Goal: Use online tool/utility: Utilize a website feature to perform a specific function

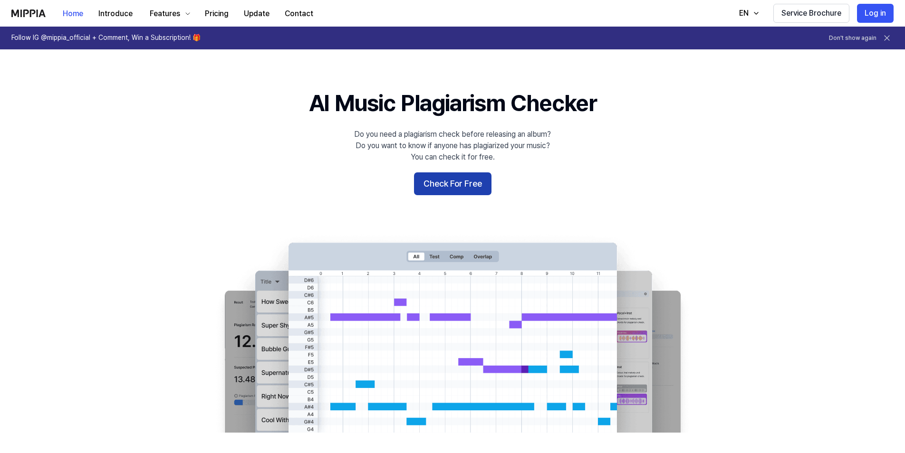
click at [456, 185] on button "Check For Free" at bounding box center [452, 184] width 77 height 23
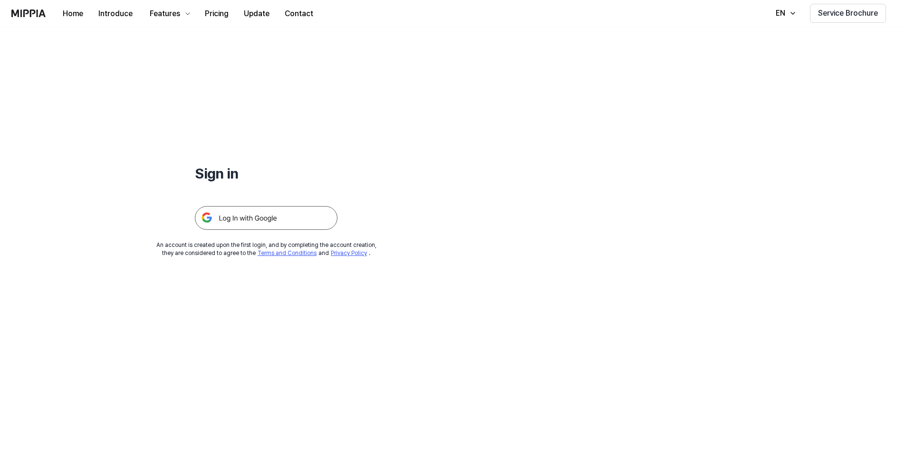
click at [274, 217] on img at bounding box center [266, 218] width 143 height 24
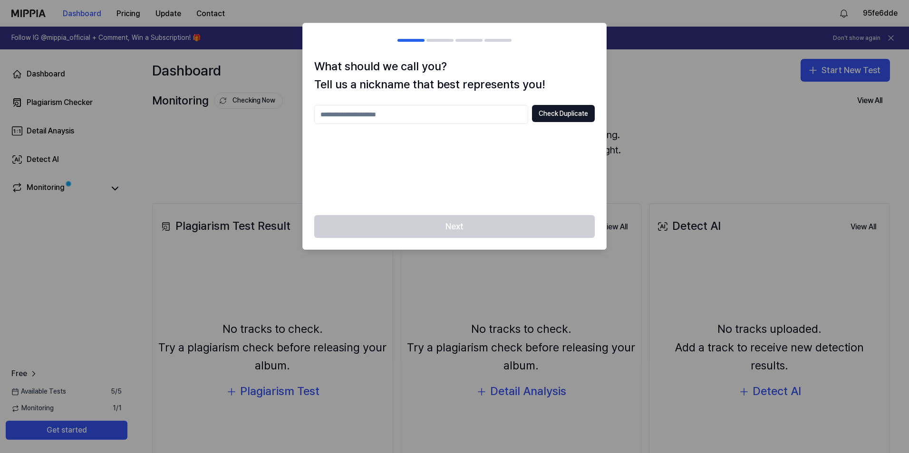
click at [362, 114] on input "text" at bounding box center [421, 114] width 214 height 19
type input "********"
click at [551, 115] on button "Check Duplicate" at bounding box center [563, 113] width 63 height 17
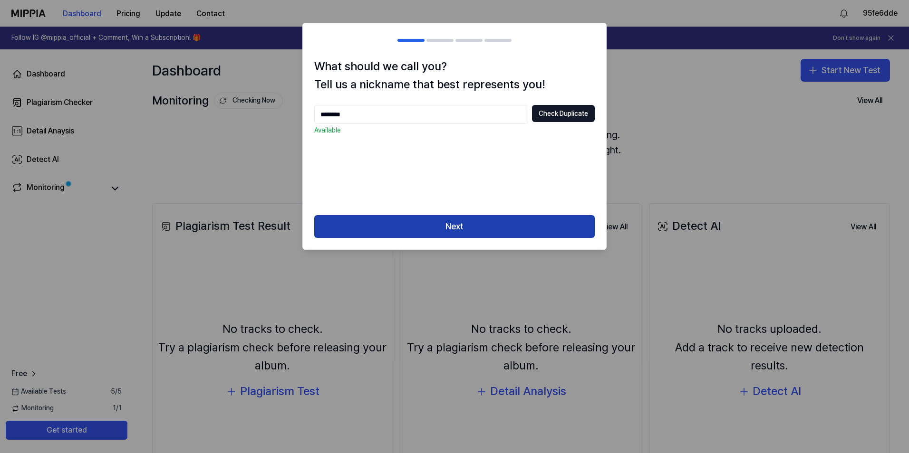
click at [459, 228] on button "Next" at bounding box center [454, 226] width 280 height 23
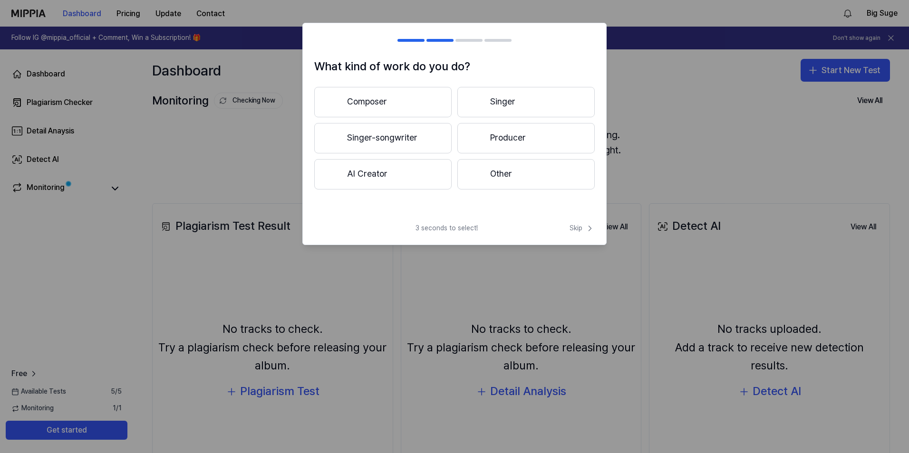
click at [489, 141] on button "Producer" at bounding box center [525, 138] width 137 height 30
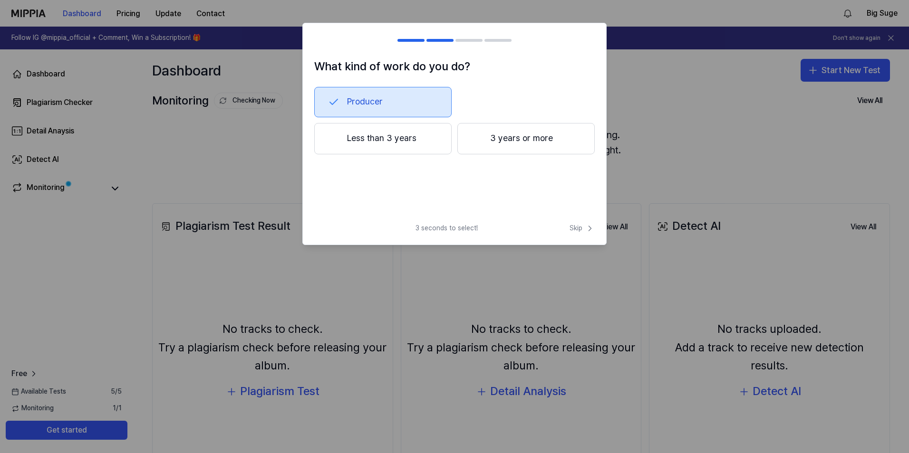
click at [398, 138] on button "Less than 3 years" at bounding box center [382, 138] width 137 height 31
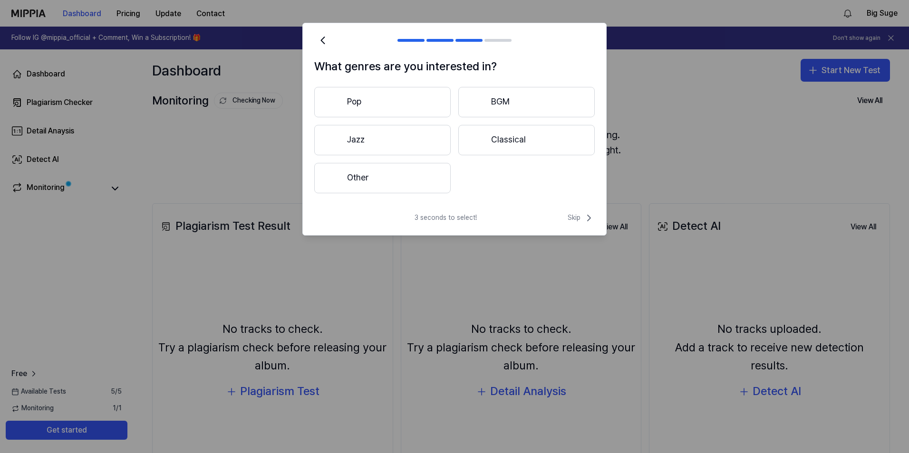
click at [383, 174] on button "Other" at bounding box center [382, 178] width 136 height 30
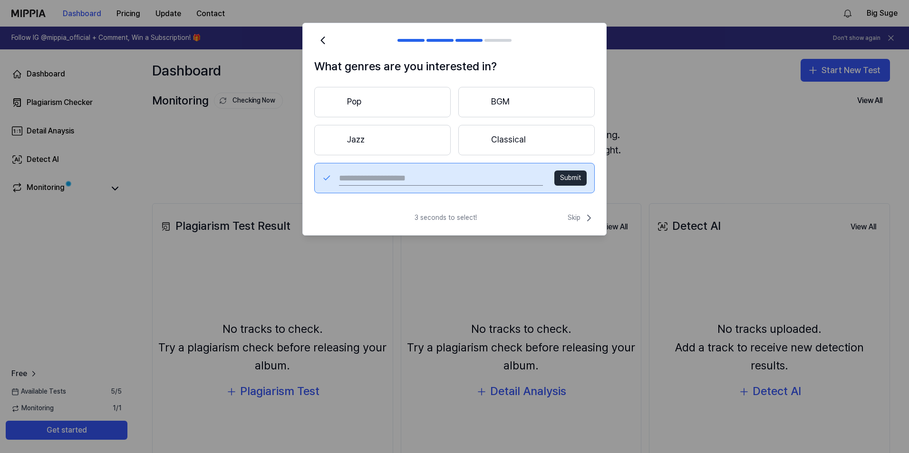
click at [368, 179] on input "text" at bounding box center [441, 178] width 204 height 15
type input "*"
type input "***"
click at [568, 175] on button "Submit" at bounding box center [570, 178] width 32 height 15
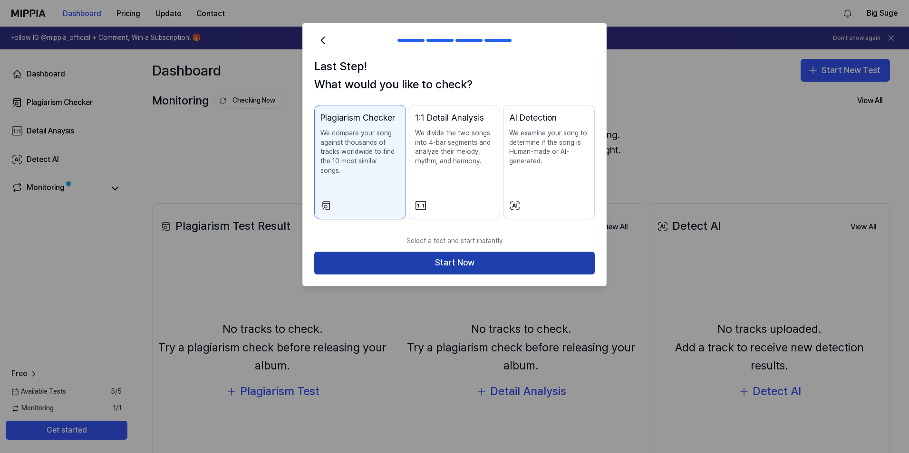
click at [435, 252] on button "Start Now" at bounding box center [454, 263] width 280 height 23
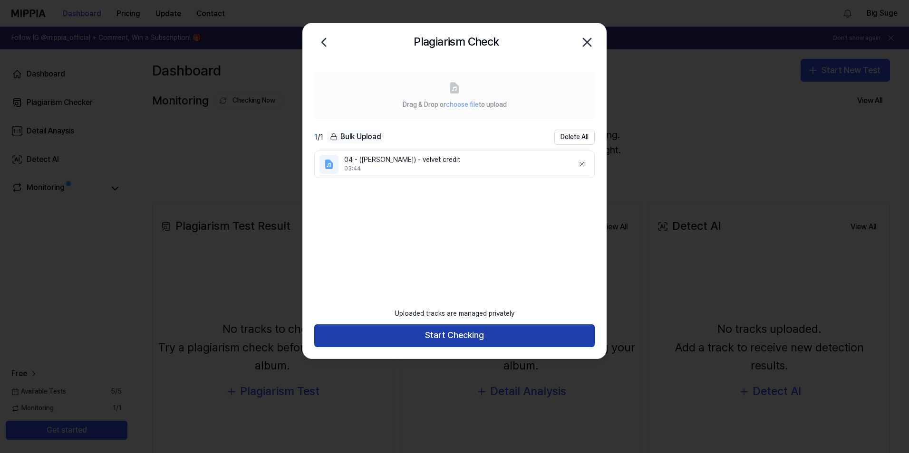
click at [453, 338] on button "Start Checking" at bounding box center [454, 336] width 280 height 23
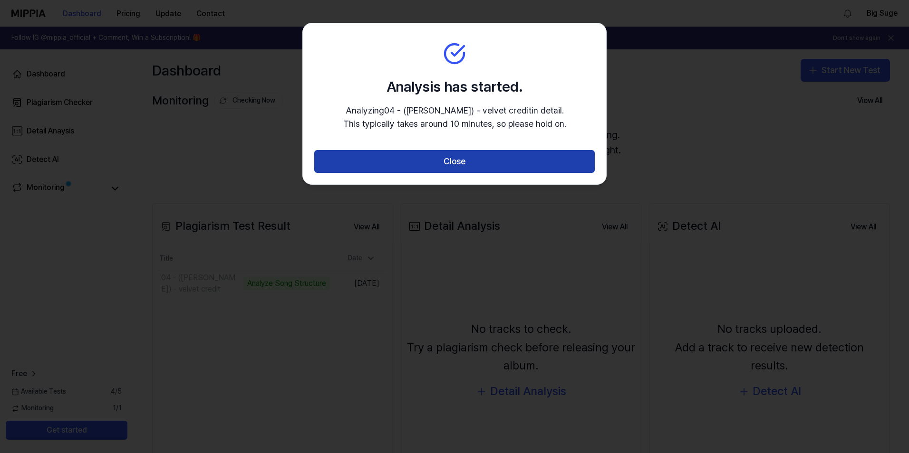
click at [448, 159] on button "Close" at bounding box center [454, 161] width 280 height 23
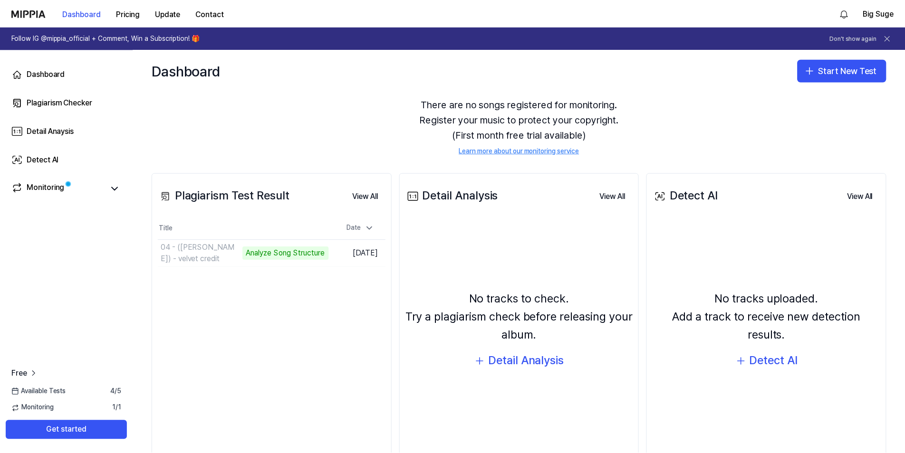
scroll to position [48, 0]
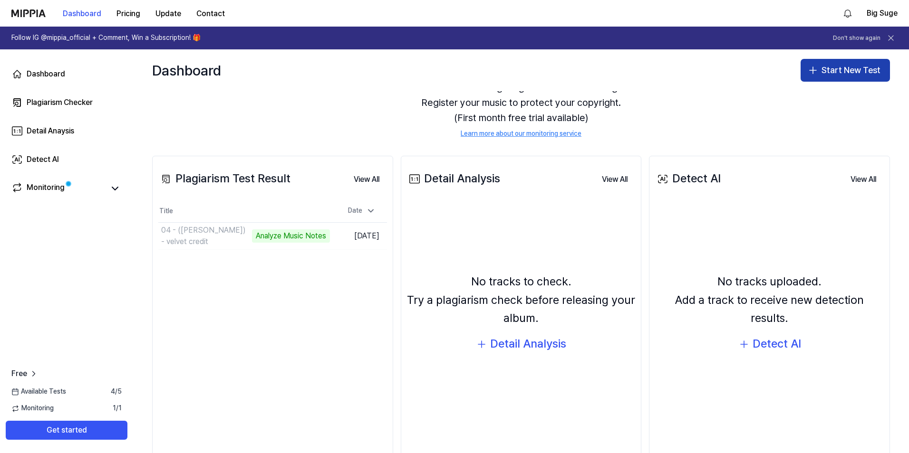
click at [811, 67] on icon "button" at bounding box center [812, 70] width 11 height 11
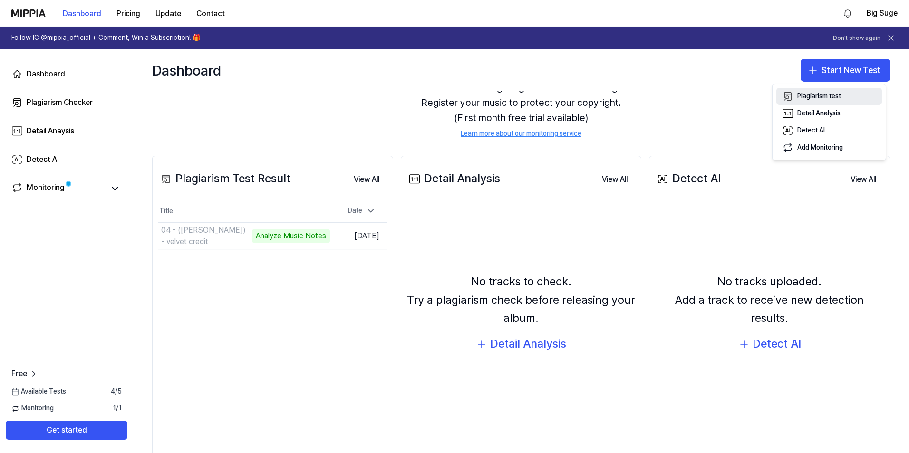
click at [809, 93] on div "Plagiarism test" at bounding box center [819, 97] width 44 height 10
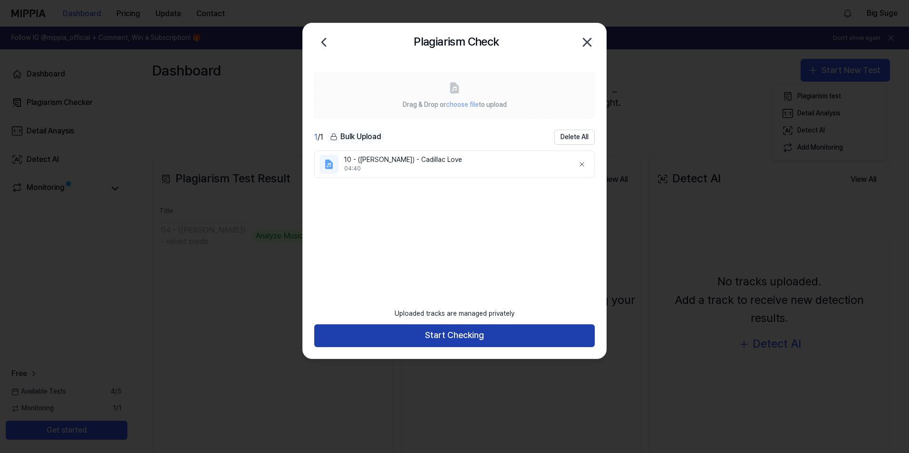
click at [470, 334] on button "Start Checking" at bounding box center [454, 336] width 280 height 23
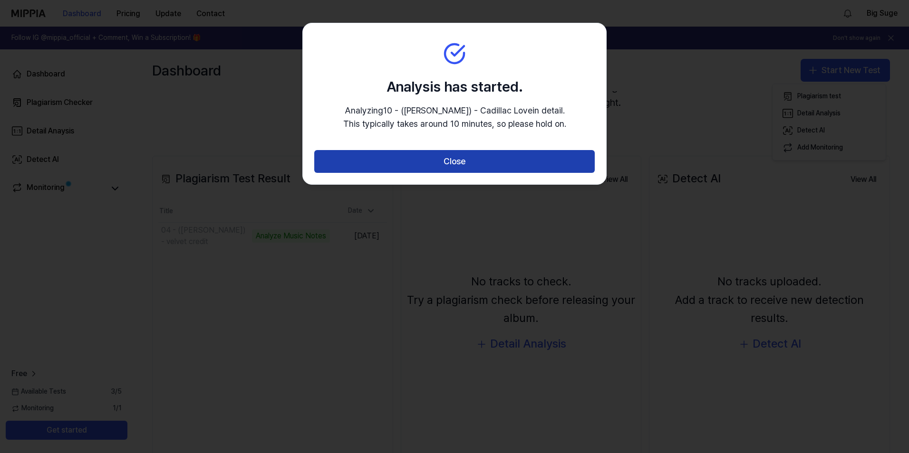
click at [472, 162] on button "Close" at bounding box center [454, 161] width 280 height 23
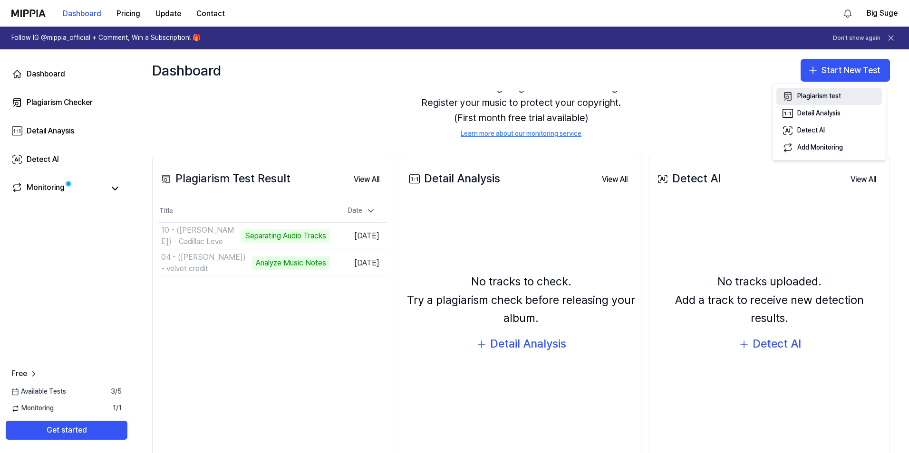
click at [811, 95] on div "Plagiarism test" at bounding box center [819, 97] width 44 height 10
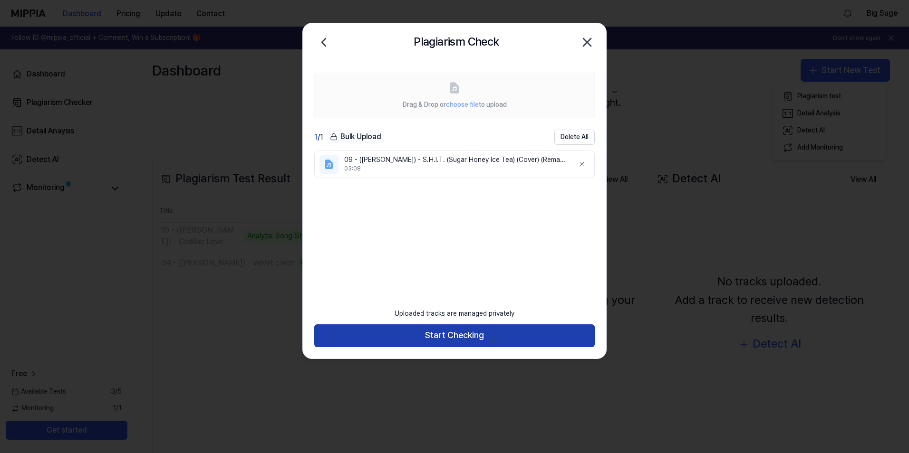
click at [446, 335] on button "Start Checking" at bounding box center [454, 336] width 280 height 23
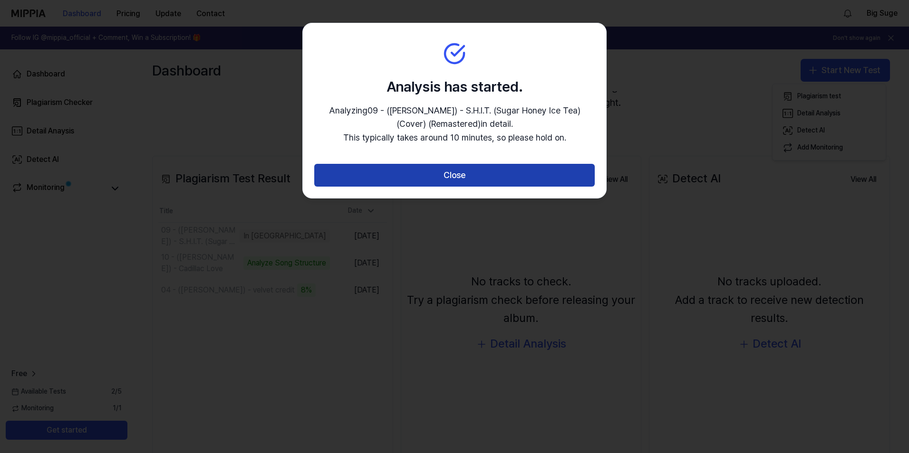
click at [451, 172] on button "Close" at bounding box center [454, 175] width 280 height 23
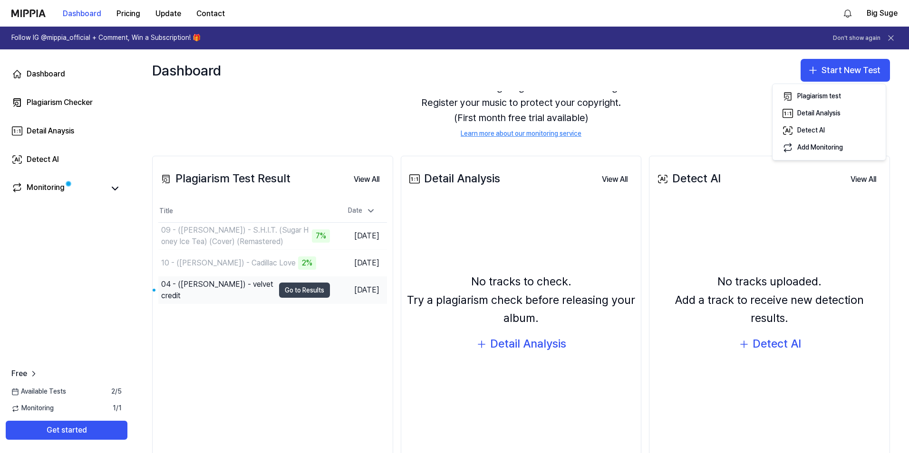
click at [295, 290] on button "Go to Results" at bounding box center [304, 290] width 51 height 15
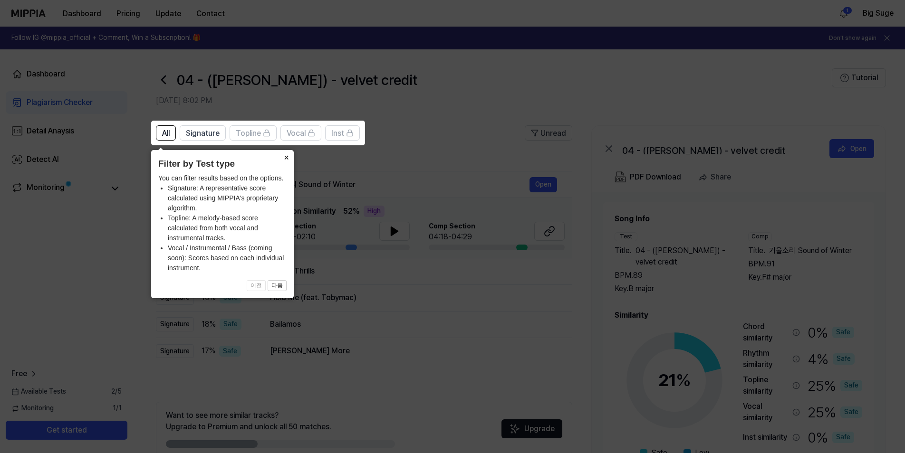
click at [287, 157] on button "×" at bounding box center [285, 156] width 15 height 13
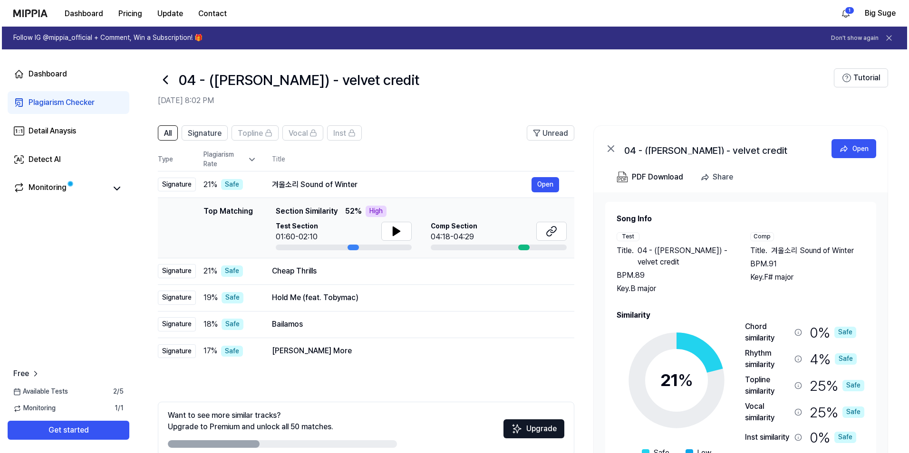
scroll to position [40, 0]
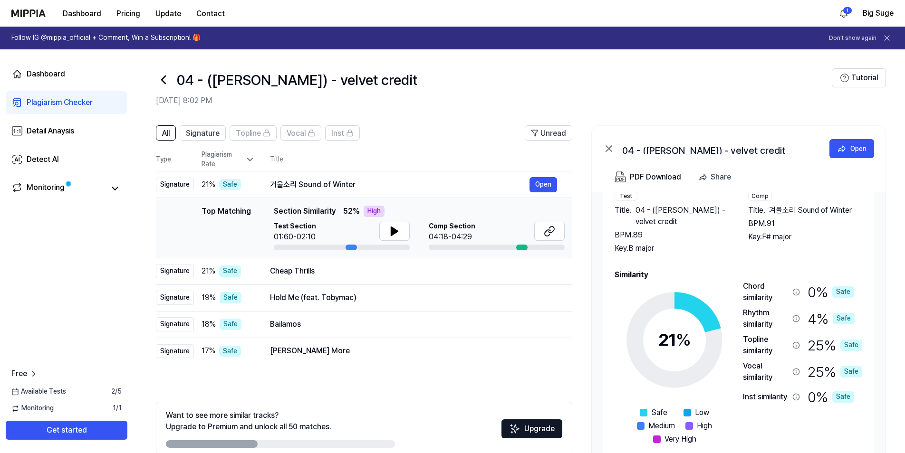
click at [700, 313] on circle at bounding box center [674, 339] width 79 height 79
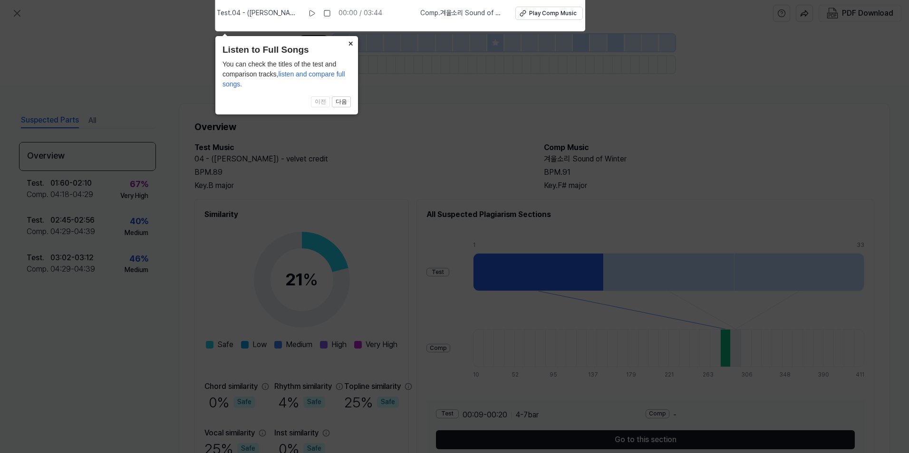
click at [354, 43] on button "×" at bounding box center [350, 42] width 15 height 13
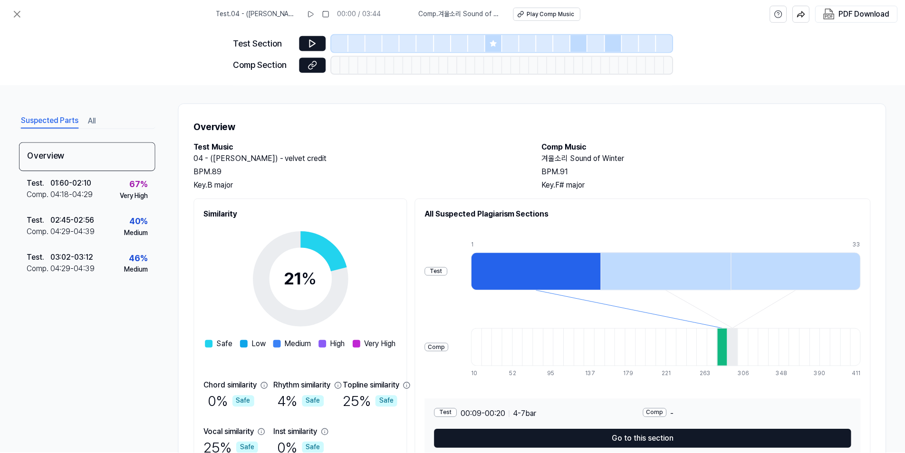
scroll to position [0, 0]
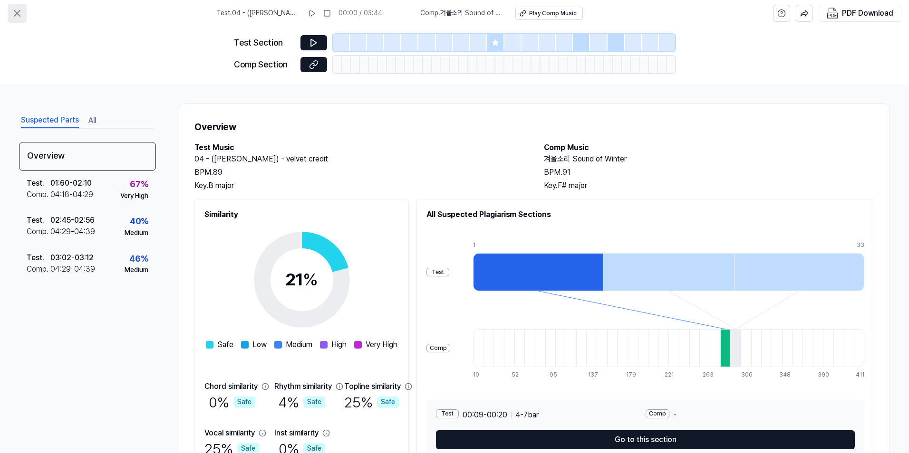
click at [14, 11] on icon at bounding box center [16, 13] width 11 height 11
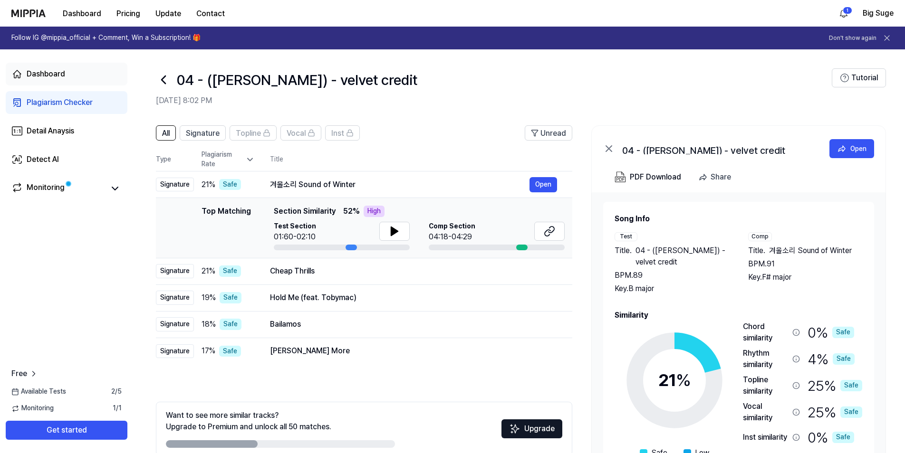
click at [50, 70] on div "Dashboard" at bounding box center [46, 73] width 38 height 11
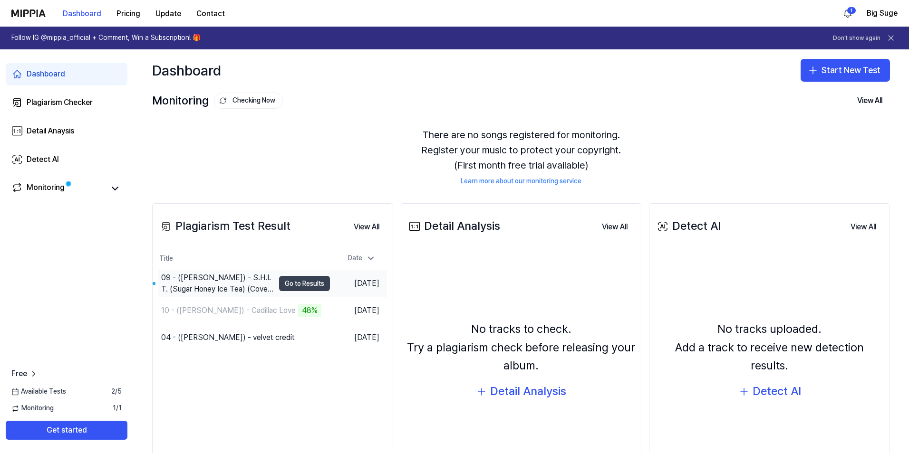
click at [290, 284] on button "Go to Results" at bounding box center [304, 283] width 51 height 15
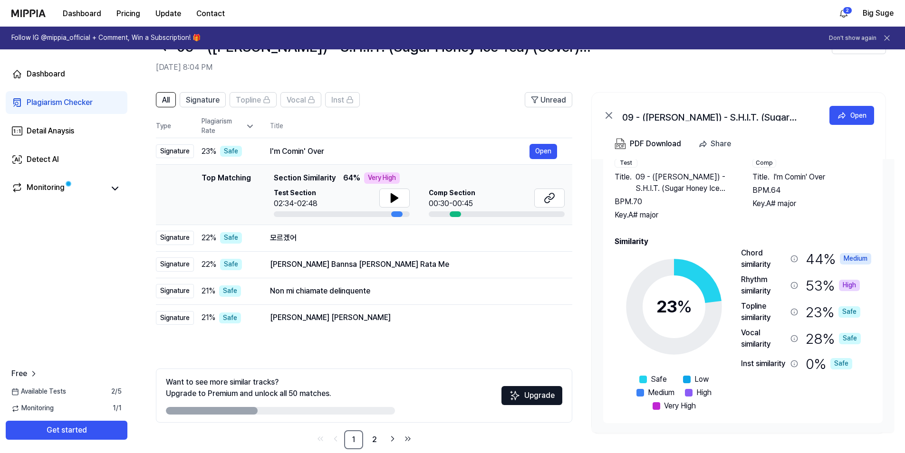
scroll to position [48, 0]
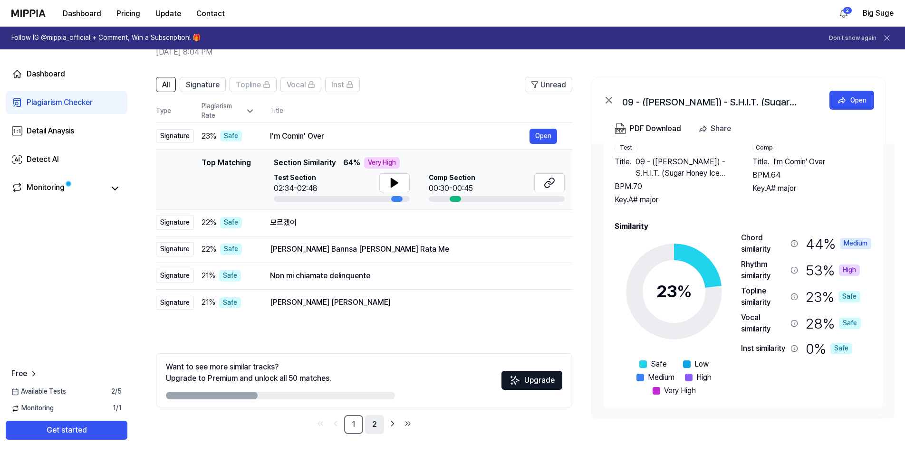
click at [374, 427] on link "2" at bounding box center [374, 424] width 19 height 19
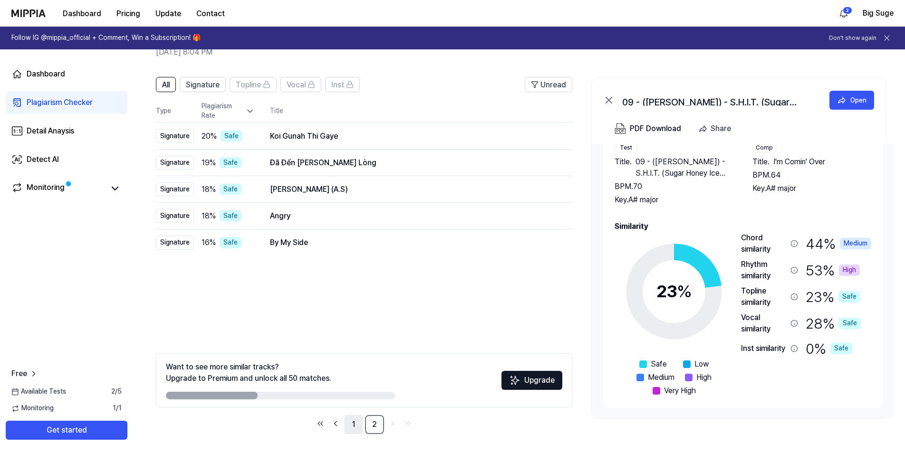
click at [356, 421] on link "1" at bounding box center [353, 424] width 19 height 19
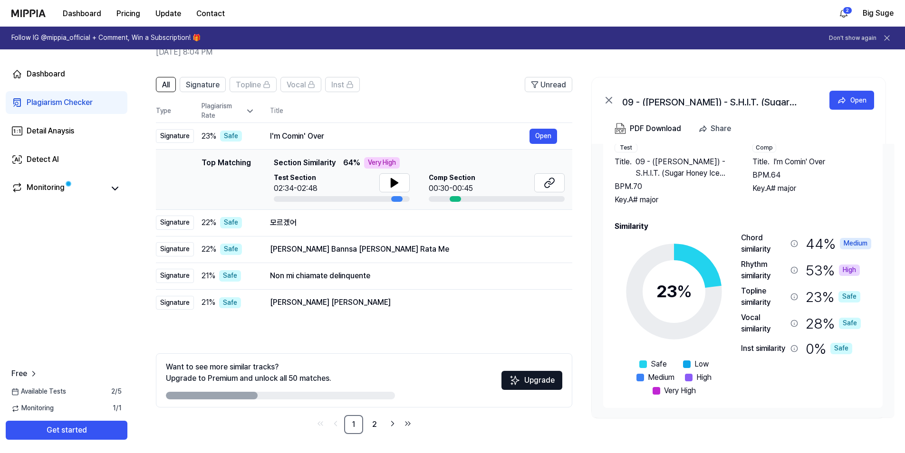
click at [841, 273] on div "High" at bounding box center [849, 270] width 21 height 11
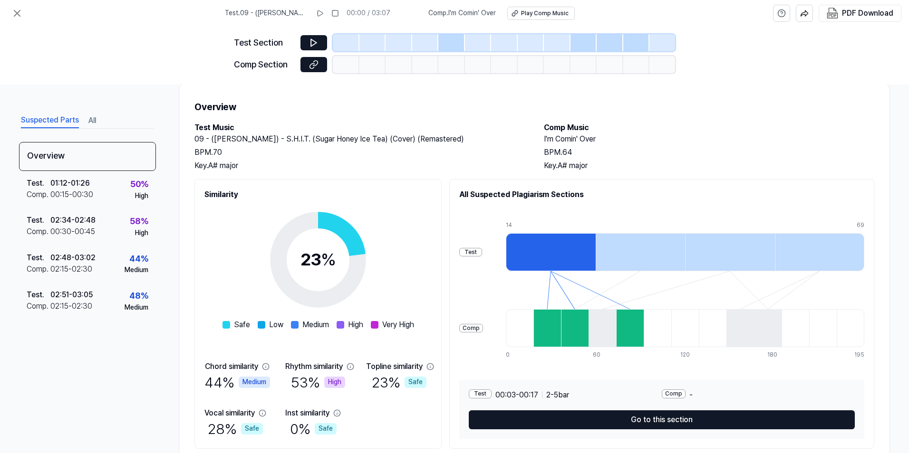
scroll to position [0, 0]
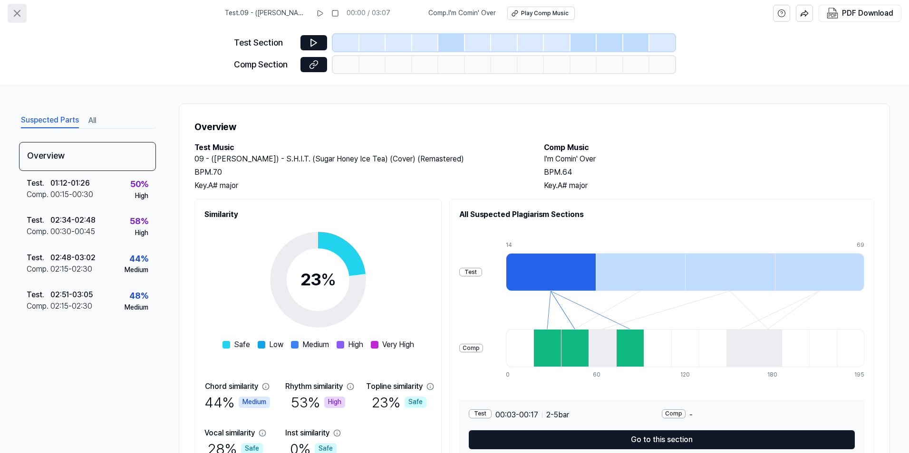
click at [18, 13] on icon at bounding box center [16, 13] width 11 height 11
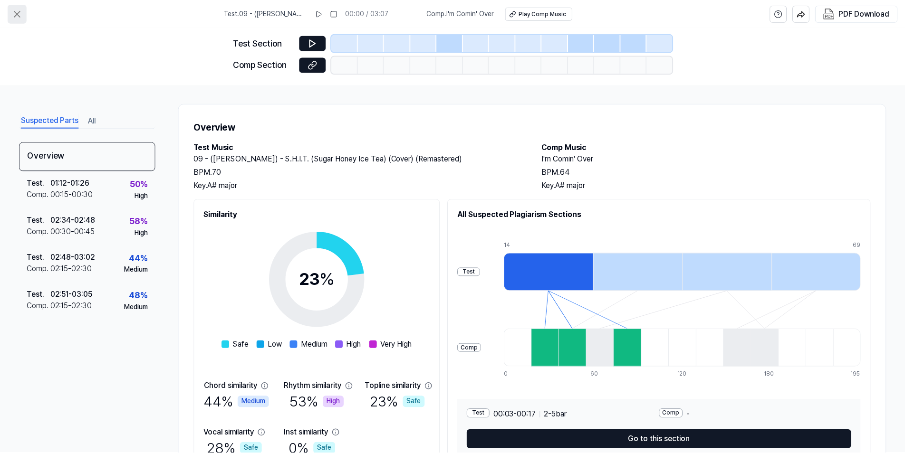
scroll to position [48, 0]
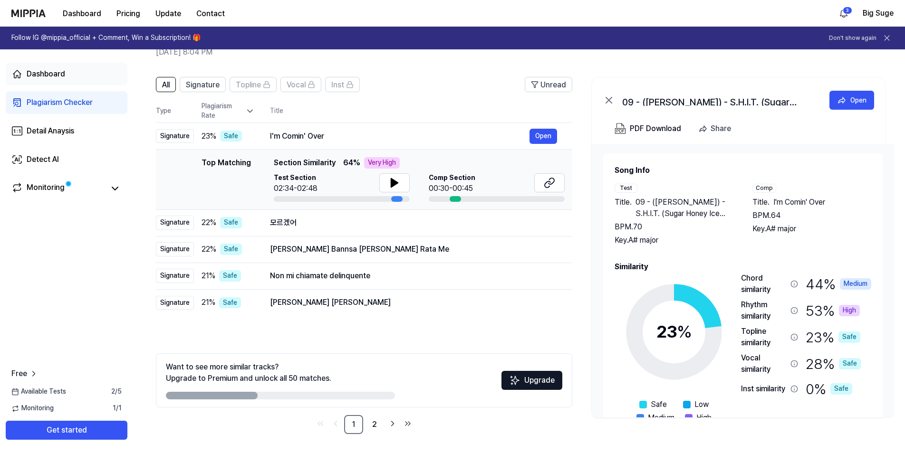
click at [64, 74] on div "Dashboard" at bounding box center [46, 73] width 38 height 11
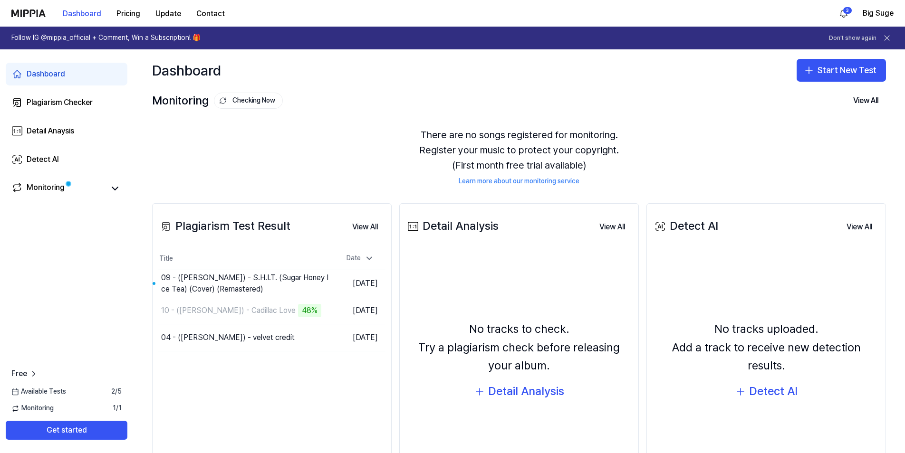
scroll to position [0, 0]
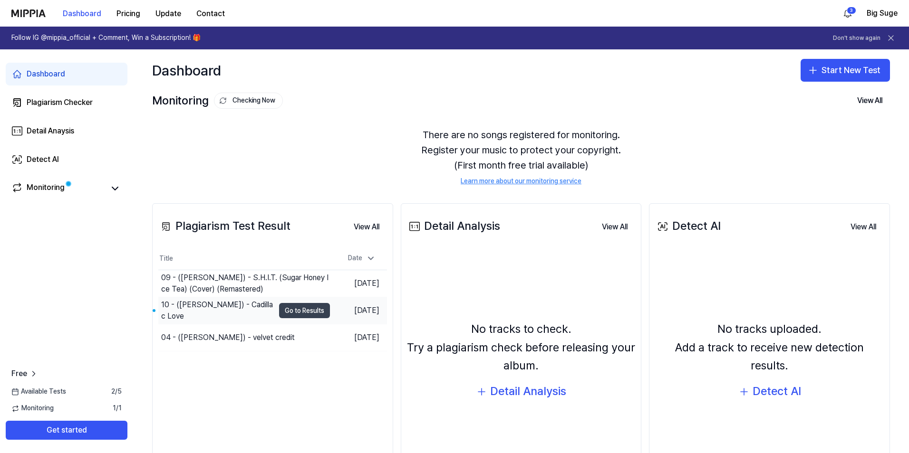
click at [292, 308] on button "Go to Results" at bounding box center [304, 310] width 51 height 15
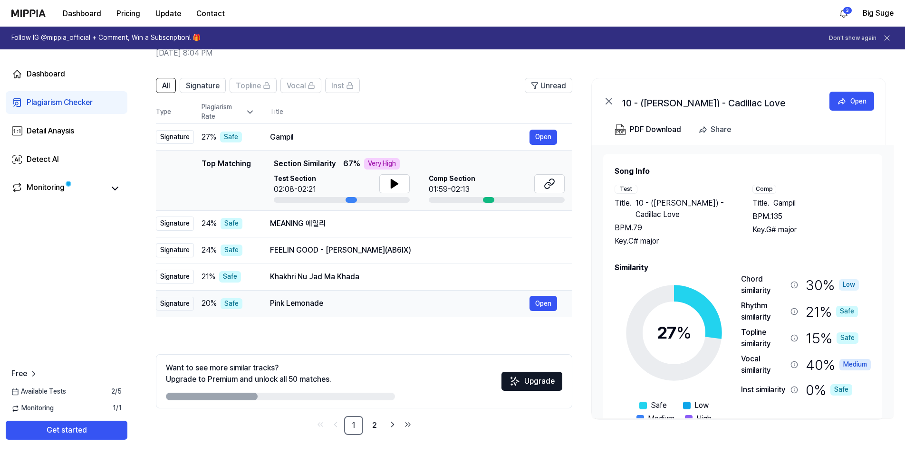
scroll to position [48, 0]
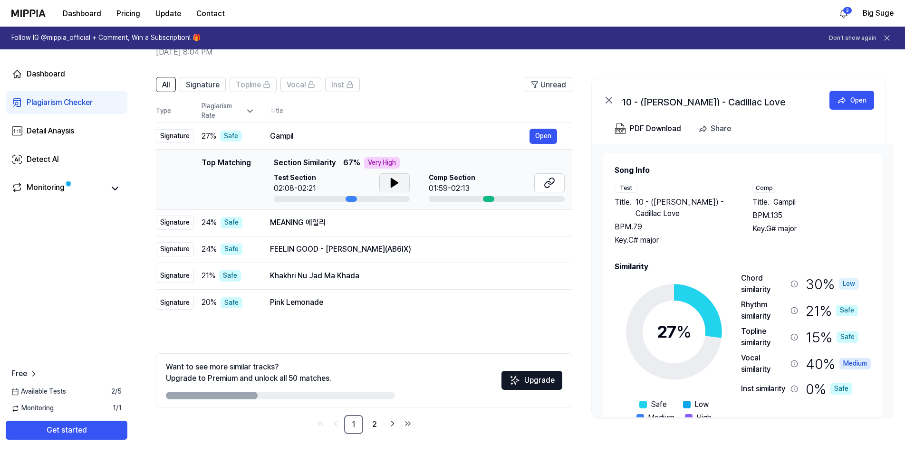
click at [391, 179] on icon at bounding box center [394, 183] width 7 height 9
click at [245, 112] on div "Plagiarism Rate" at bounding box center [227, 111] width 53 height 19
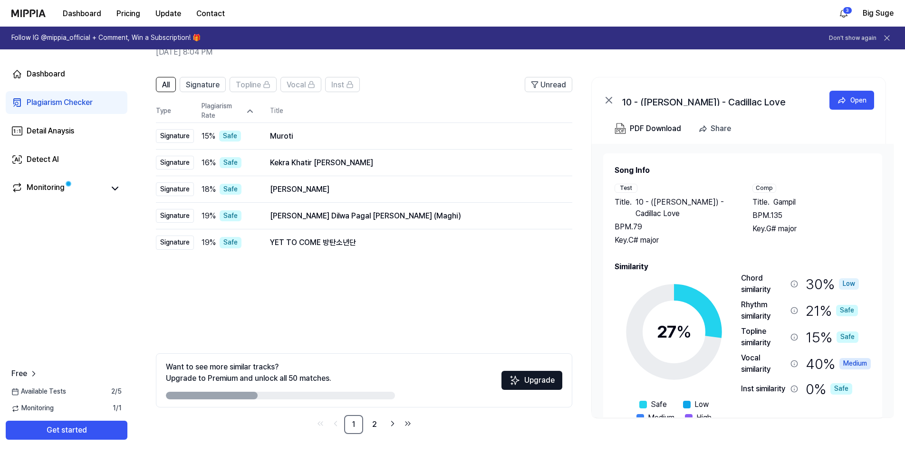
click at [245, 112] on div "Plagiarism Rate" at bounding box center [227, 111] width 53 height 19
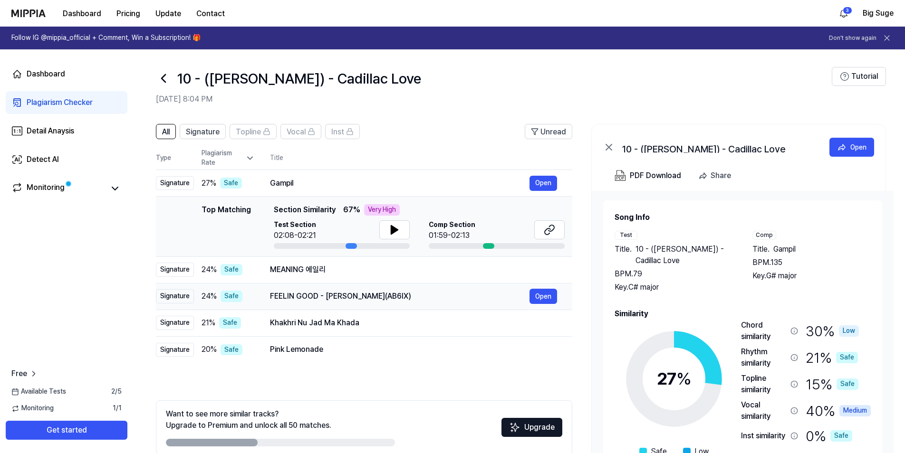
scroll to position [0, 0]
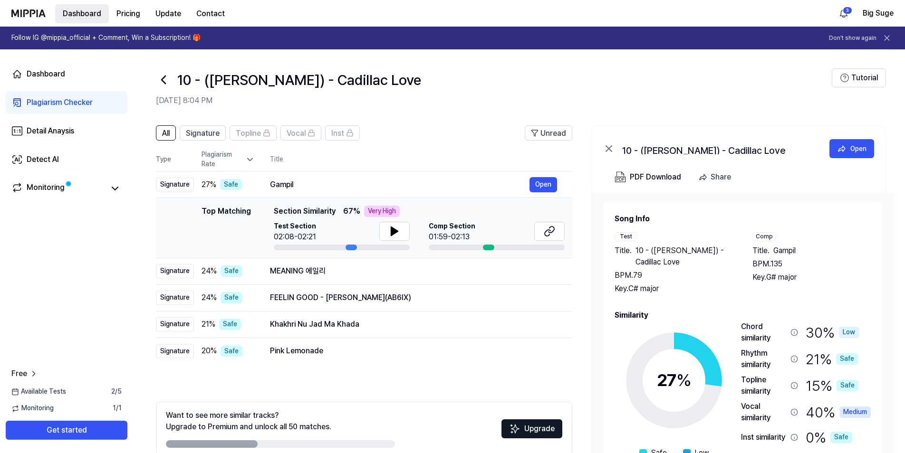
click at [89, 14] on button "Dashboard" at bounding box center [82, 13] width 54 height 19
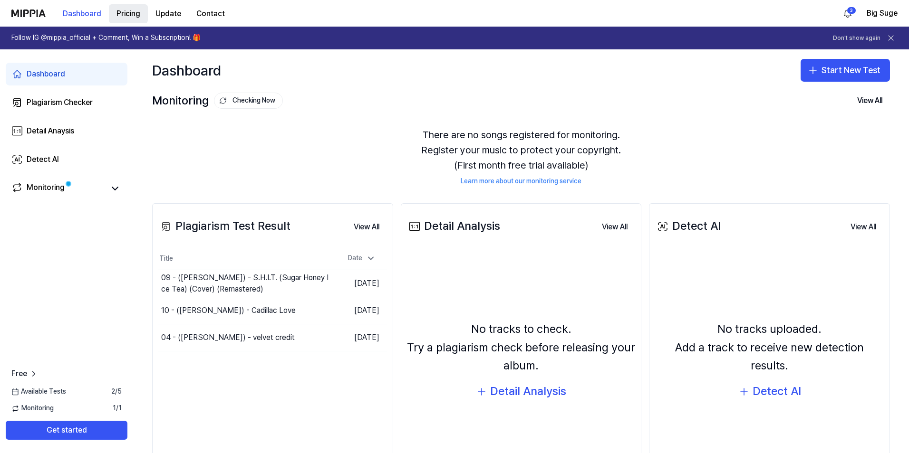
click at [124, 15] on button "Pricing" at bounding box center [128, 13] width 39 height 19
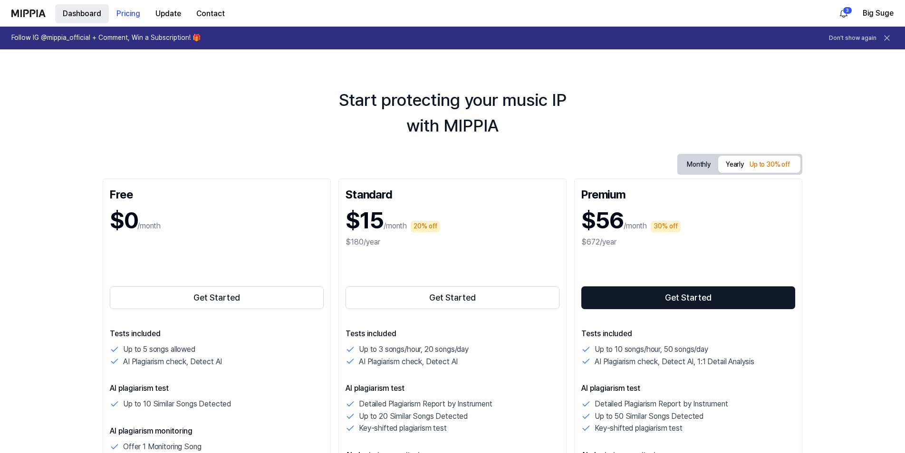
click at [75, 13] on button "Dashboard" at bounding box center [82, 13] width 54 height 19
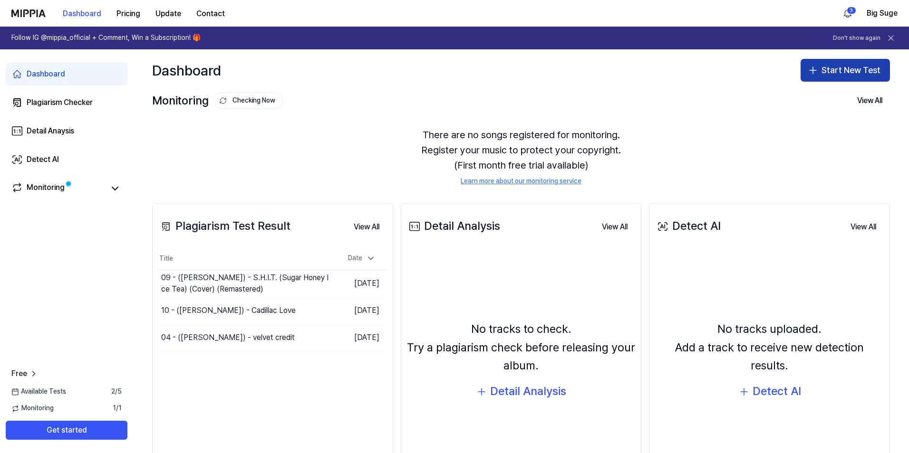
click at [844, 70] on button "Start New Test" at bounding box center [844, 70] width 89 height 23
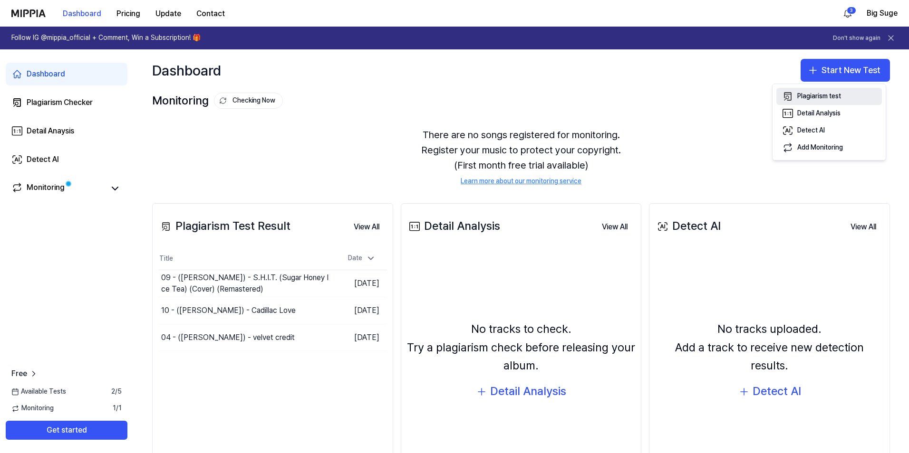
click at [830, 95] on div "Plagiarism test" at bounding box center [819, 97] width 44 height 10
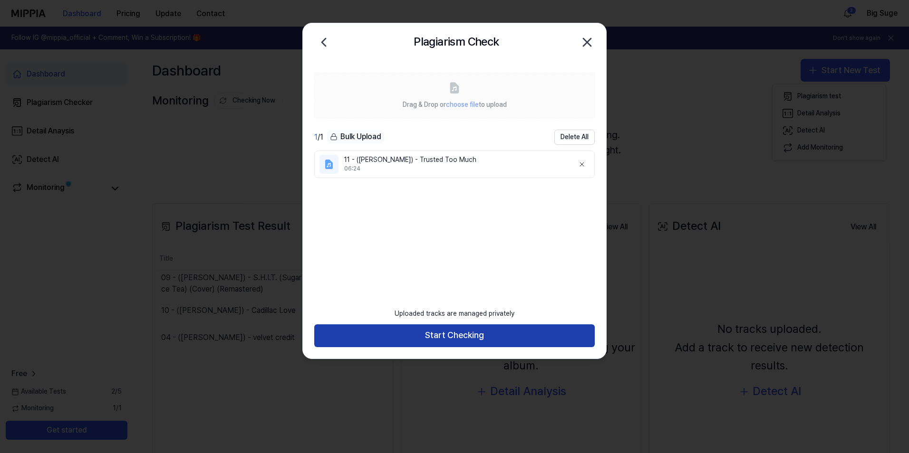
click at [464, 336] on button "Start Checking" at bounding box center [454, 336] width 280 height 23
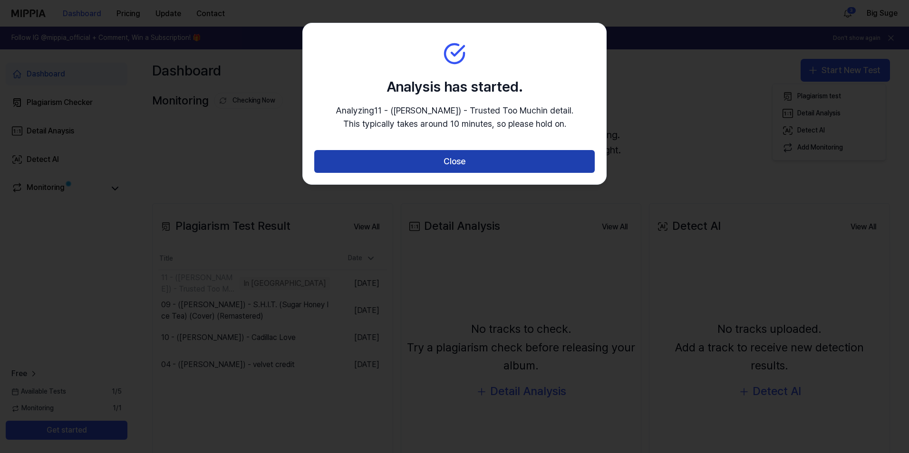
click at [527, 151] on button "Close" at bounding box center [454, 161] width 280 height 23
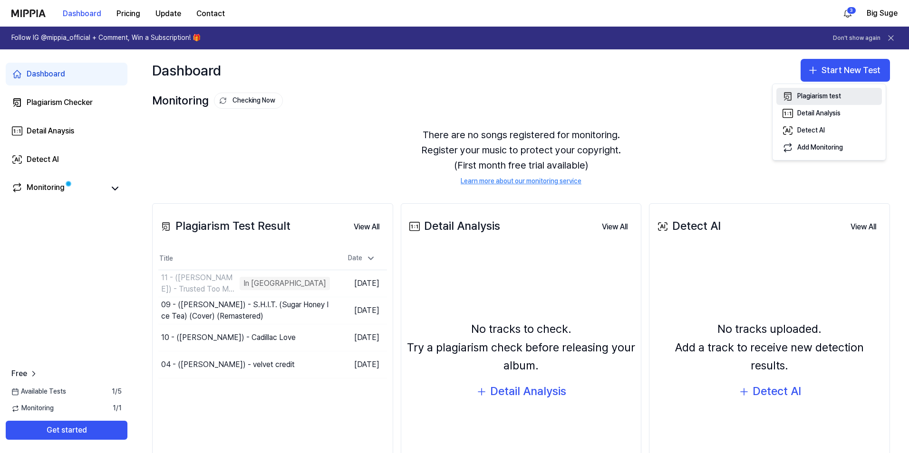
click at [836, 94] on div "Plagiarism test" at bounding box center [819, 97] width 44 height 10
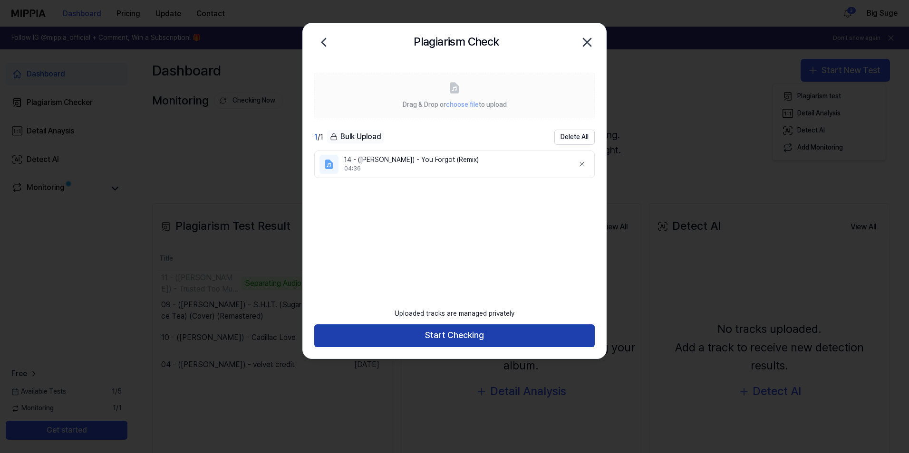
click at [463, 337] on button "Start Checking" at bounding box center [454, 336] width 280 height 23
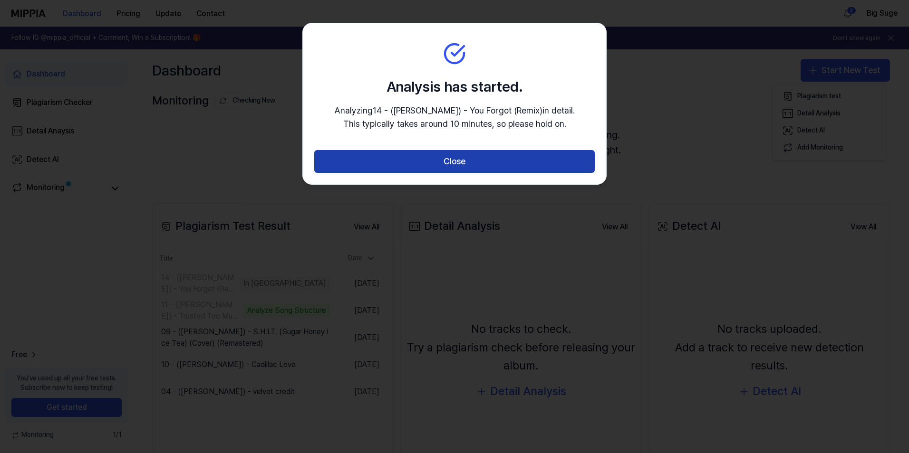
click at [480, 157] on button "Close" at bounding box center [454, 161] width 280 height 23
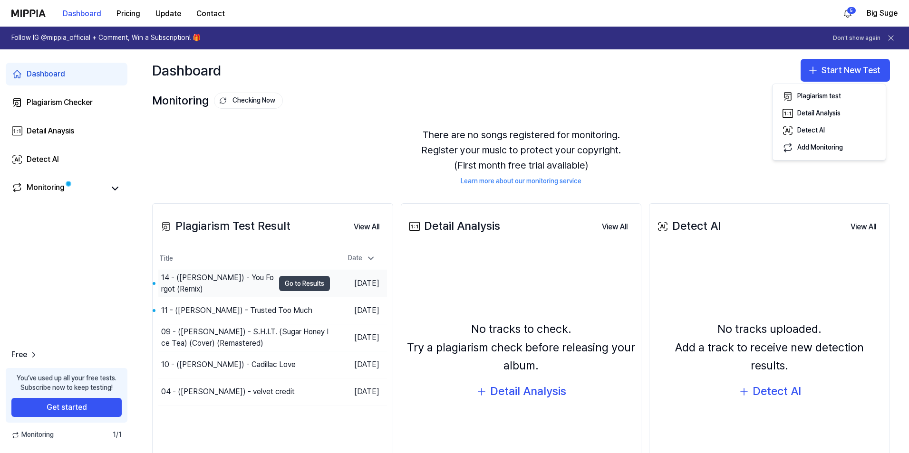
click at [315, 281] on button "Go to Results" at bounding box center [304, 283] width 51 height 15
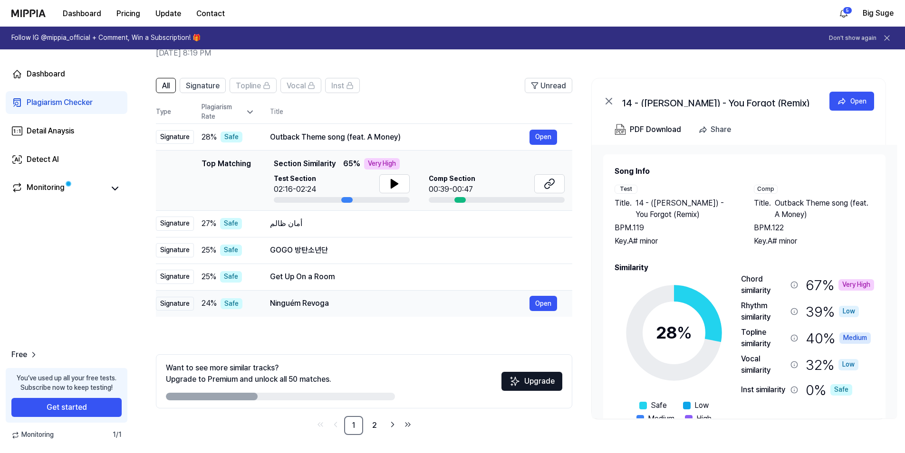
scroll to position [48, 0]
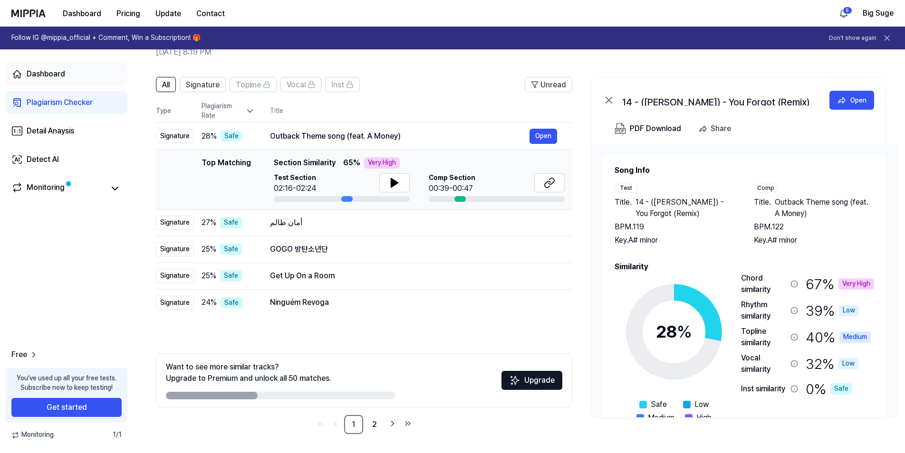
click at [81, 75] on link "Dashboard" at bounding box center [67, 74] width 122 height 23
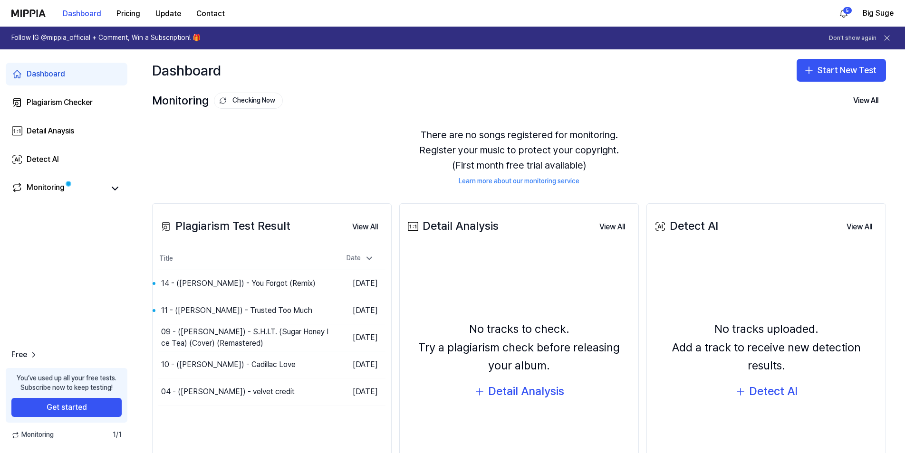
scroll to position [0, 0]
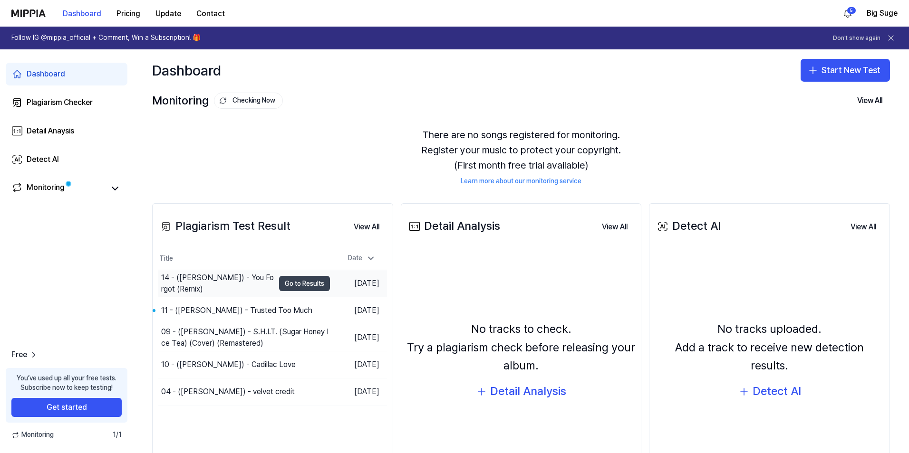
click at [304, 282] on button "Go to Results" at bounding box center [304, 283] width 51 height 15
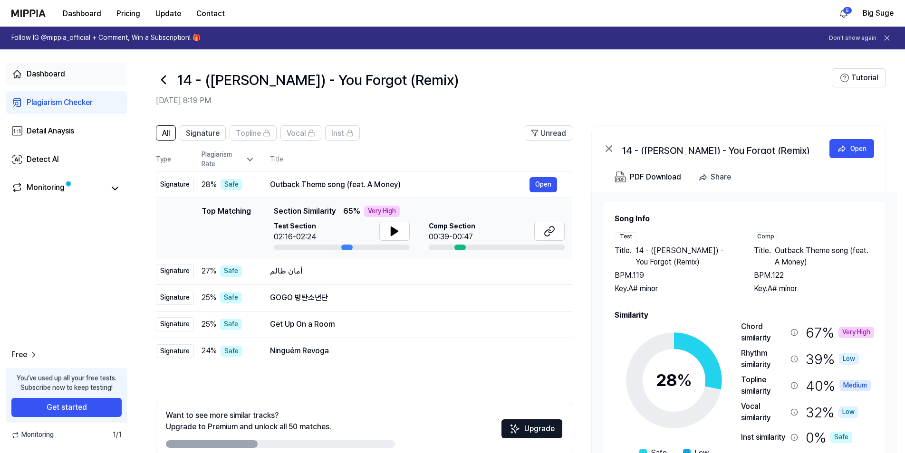
click at [55, 76] on div "Dashboard" at bounding box center [46, 73] width 38 height 11
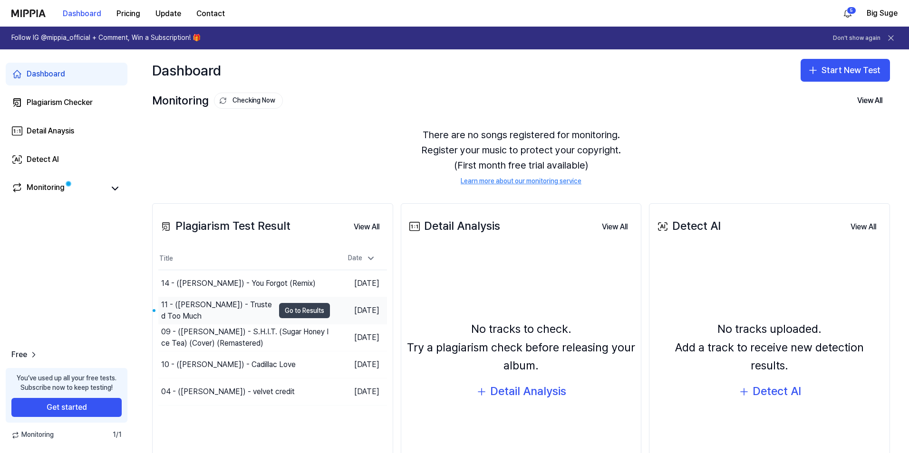
click at [293, 308] on button "Go to Results" at bounding box center [304, 310] width 51 height 15
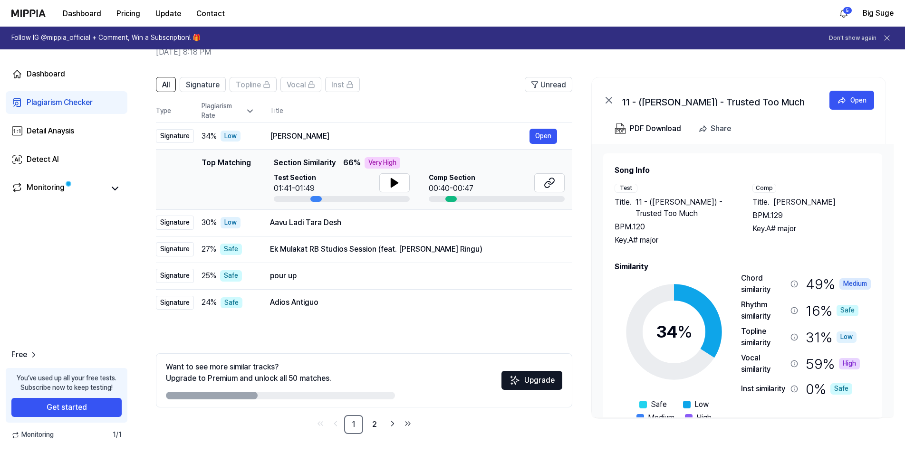
scroll to position [40, 0]
